Goal: Information Seeking & Learning: Find specific page/section

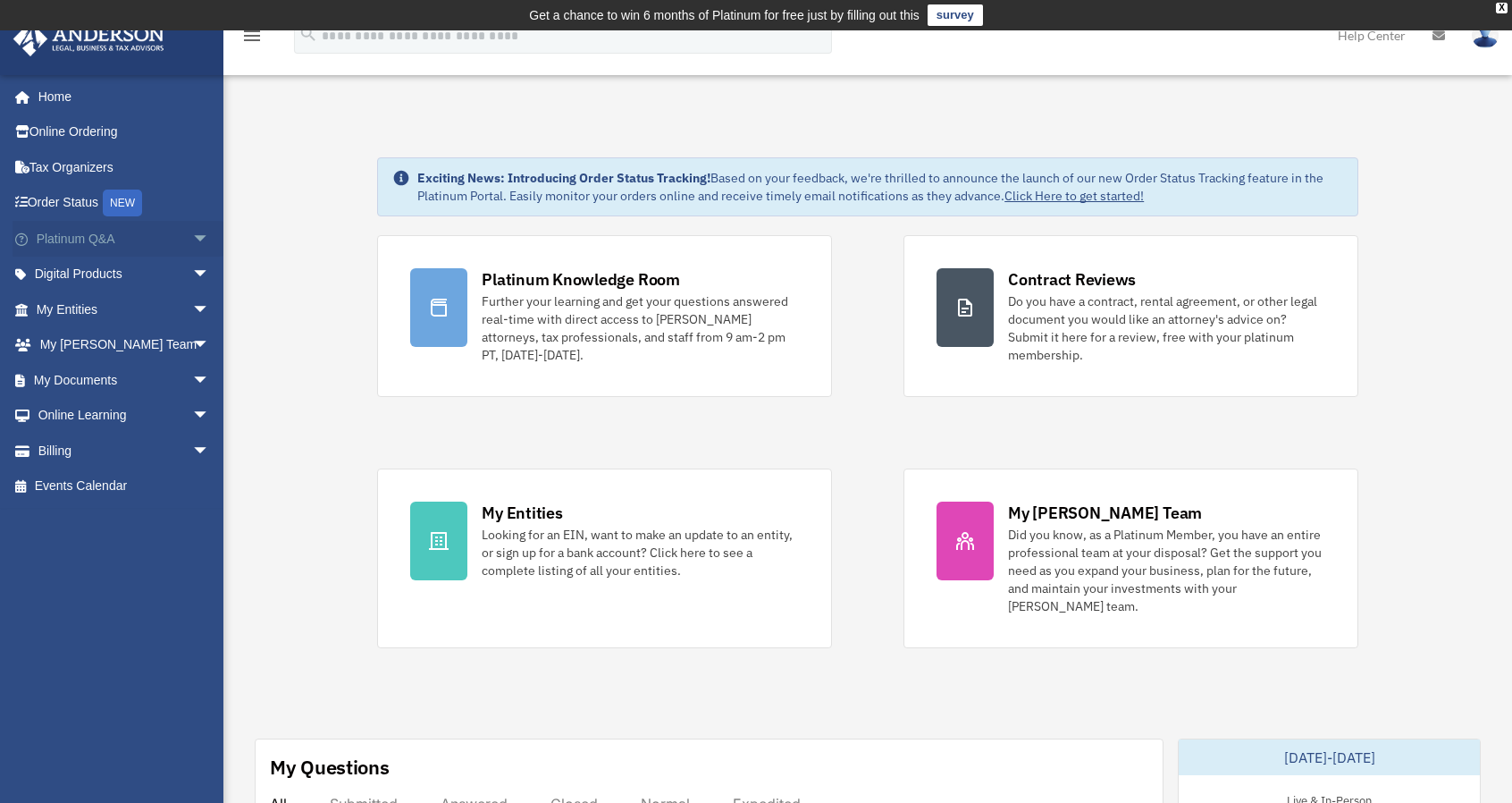
click at [91, 238] on link "Platinum Q&A arrow_drop_down" at bounding box center [124, 238] width 224 height 36
click at [192, 235] on span "arrow_drop_down" at bounding box center [209, 239] width 36 height 37
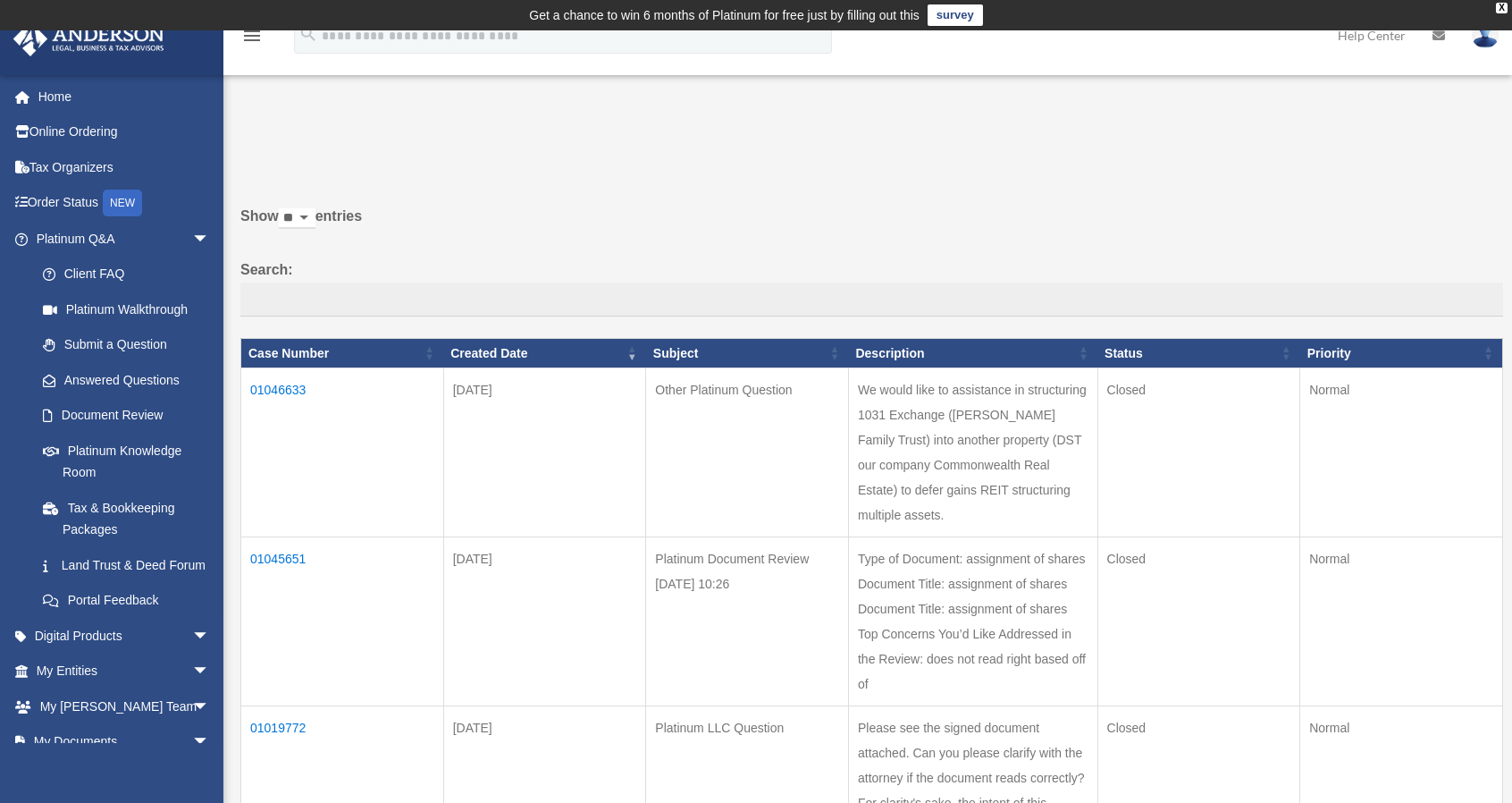
click at [279, 388] on td "01046633" at bounding box center [343, 453] width 203 height 169
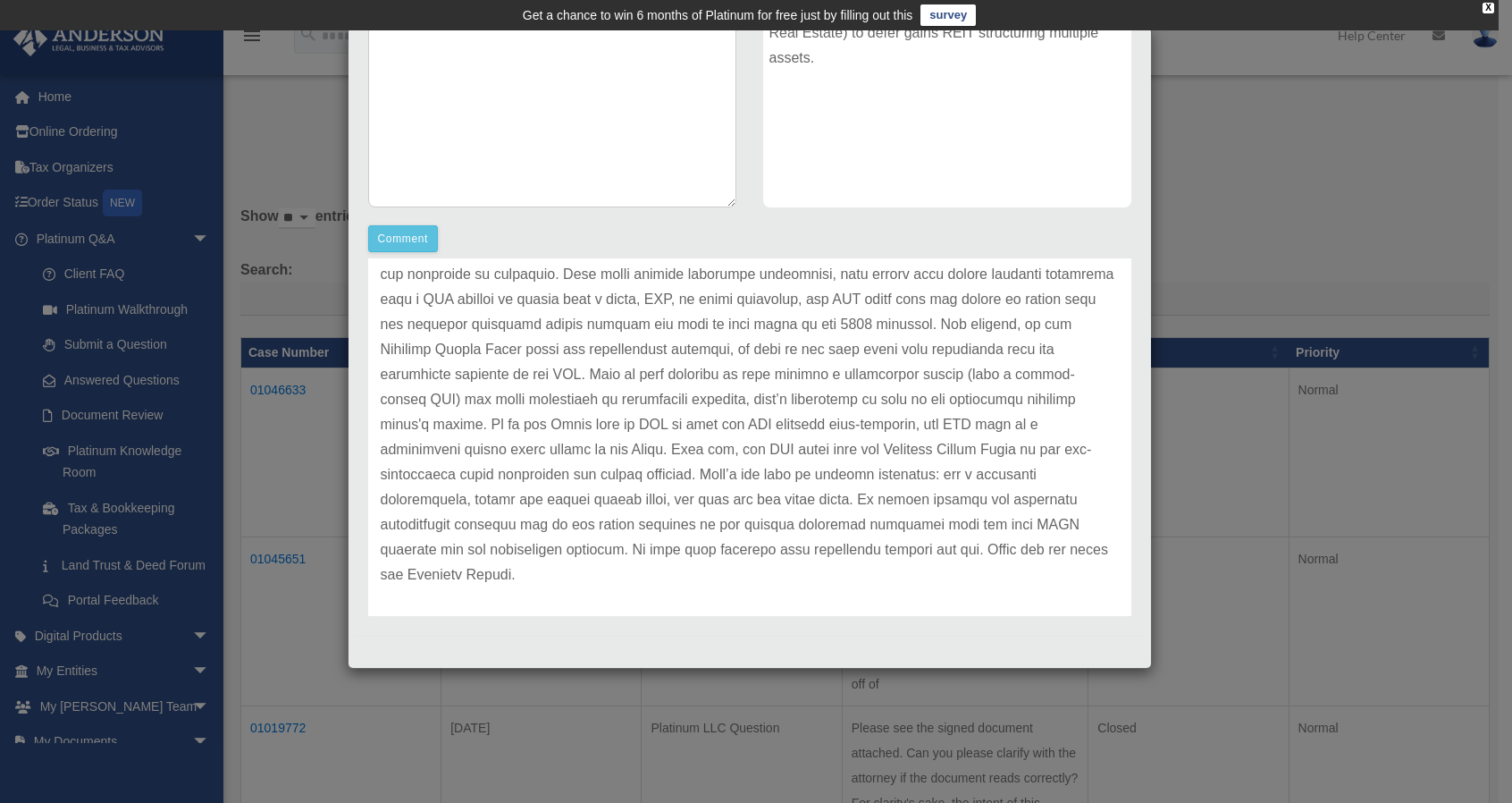
scroll to position [349, 0]
